Goal: Check status: Check status

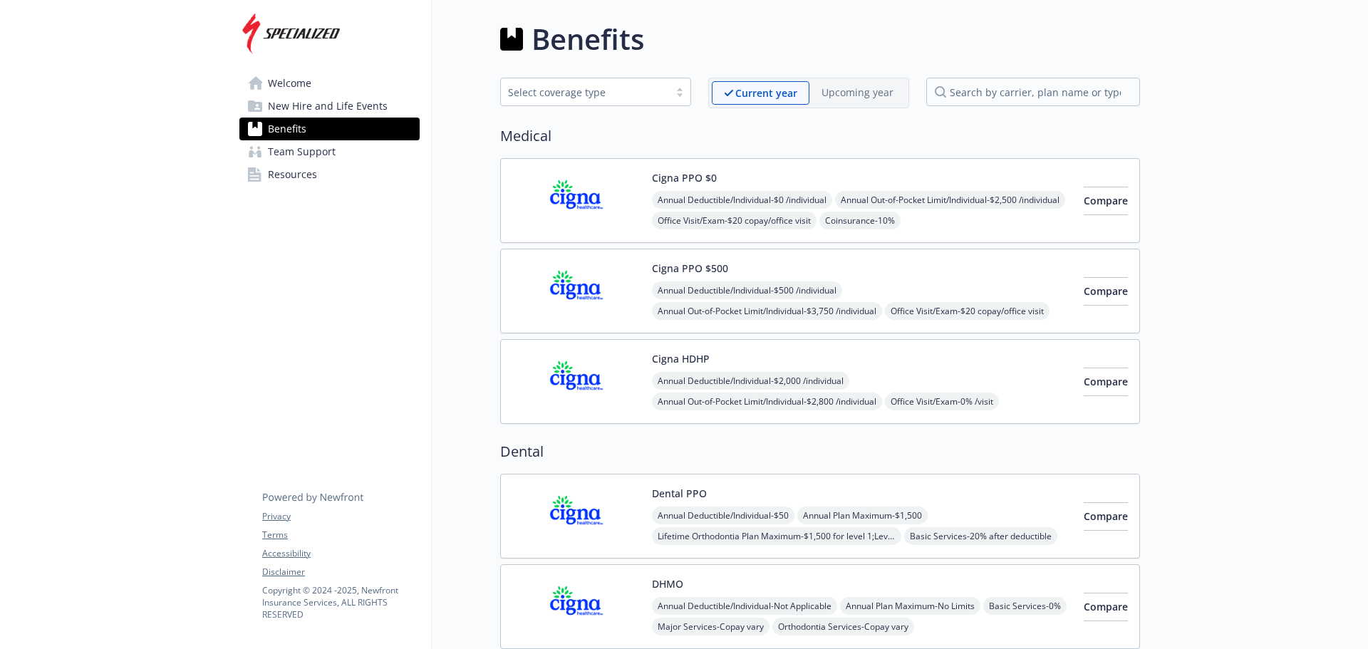
scroll to position [1464, 0]
